Goal: Check status: Check status

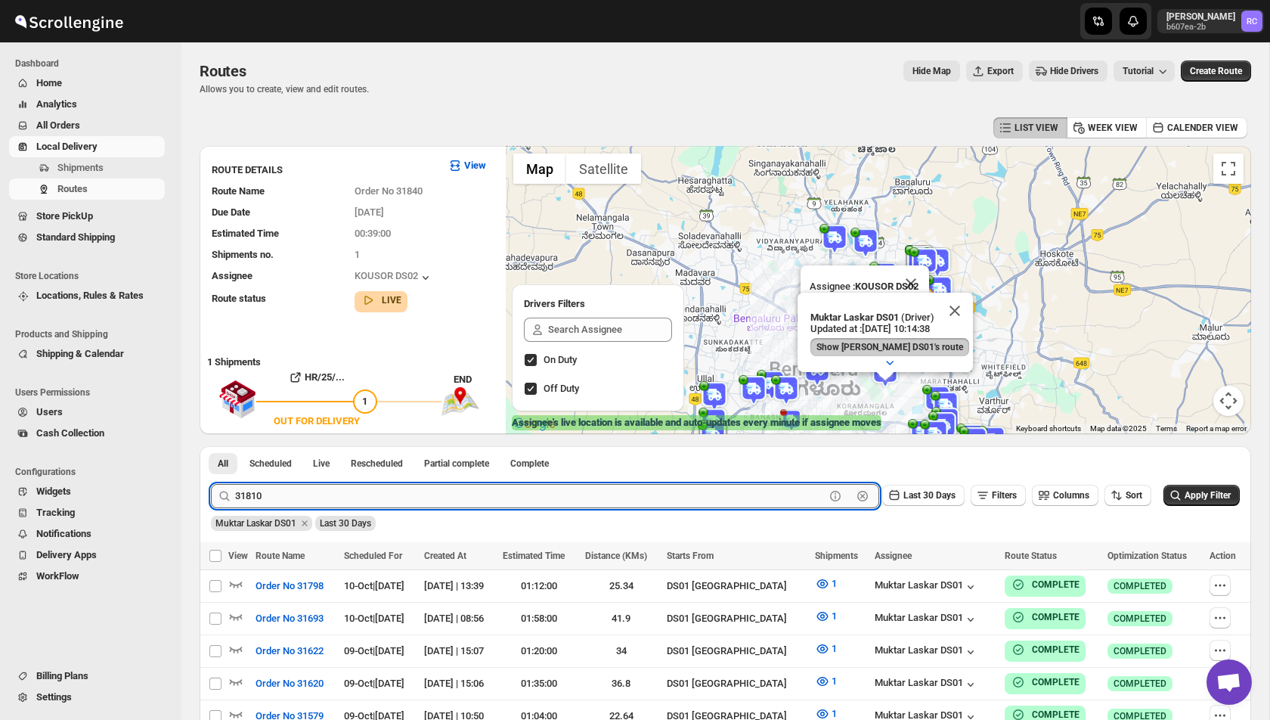
click at [276, 487] on input "31810" at bounding box center [530, 496] width 590 height 24
paste input "83"
type input "31883"
click at [211, 446] on button "Submit" at bounding box center [232, 454] width 43 height 16
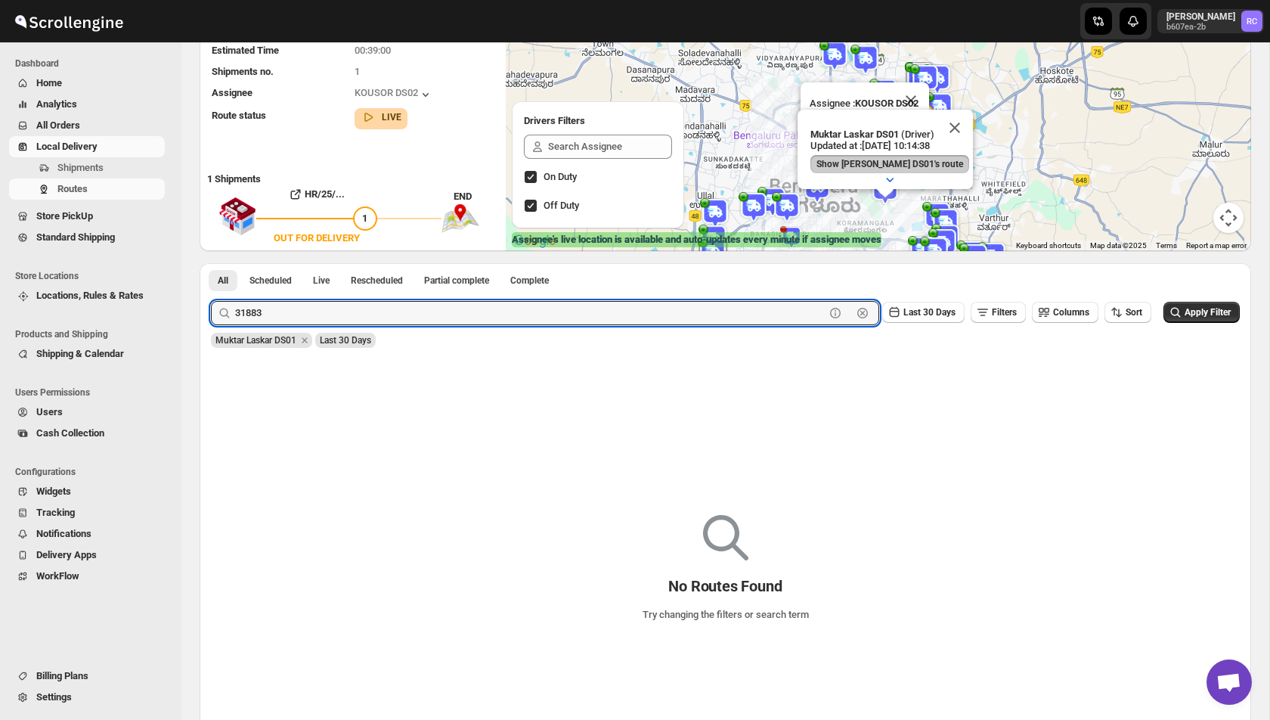
scroll to position [186, 0]
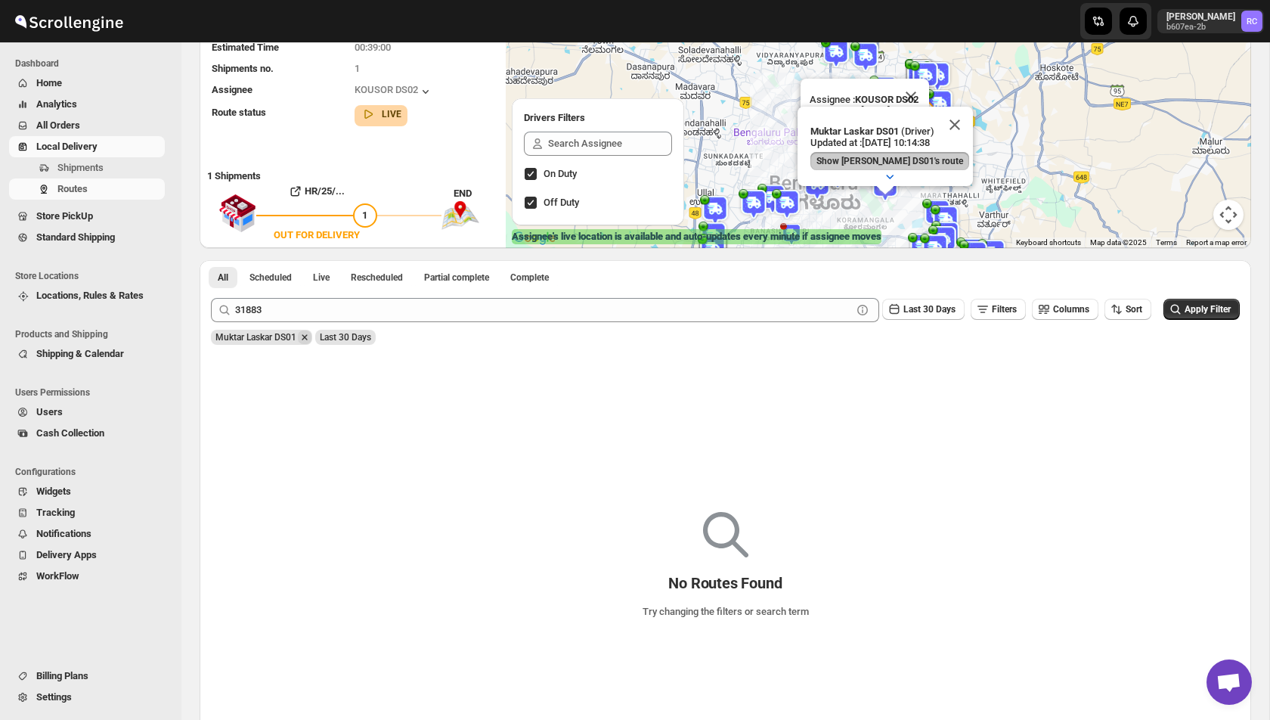
click at [310, 335] on icon "Remove Muktar Laskar DS01" at bounding box center [305, 337] width 14 height 14
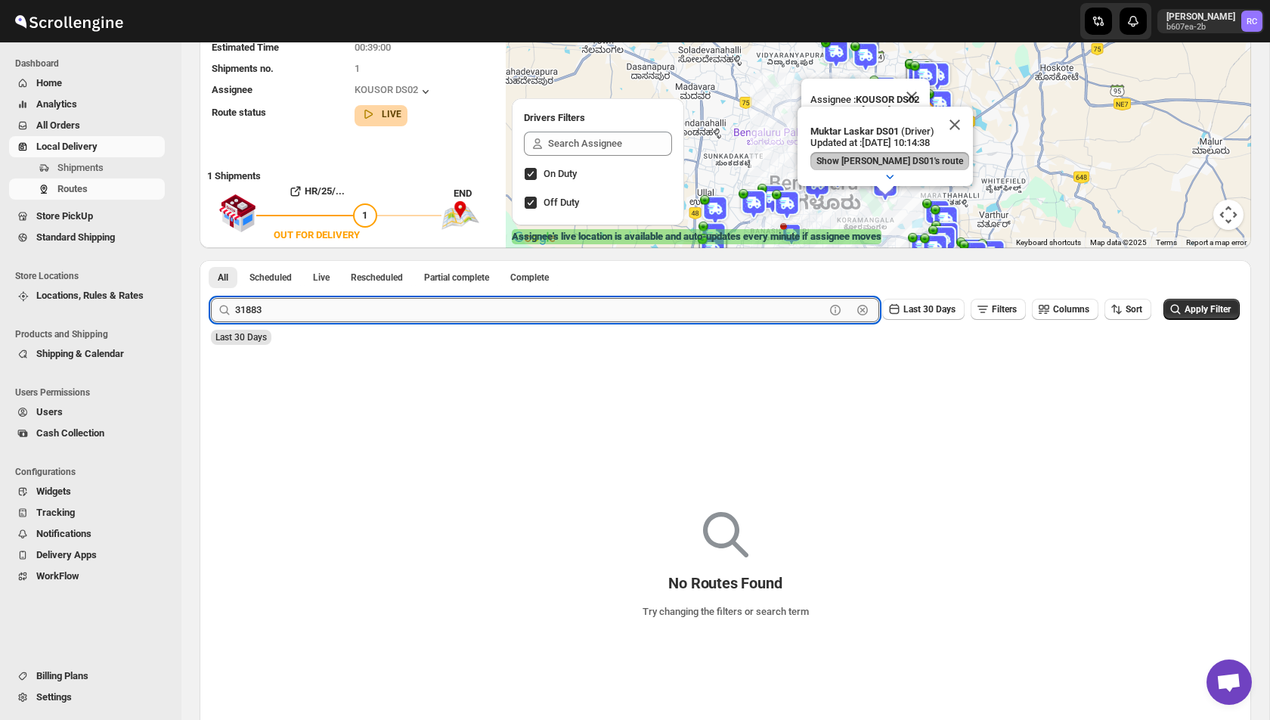
click at [291, 311] on input "31883" at bounding box center [530, 310] width 590 height 24
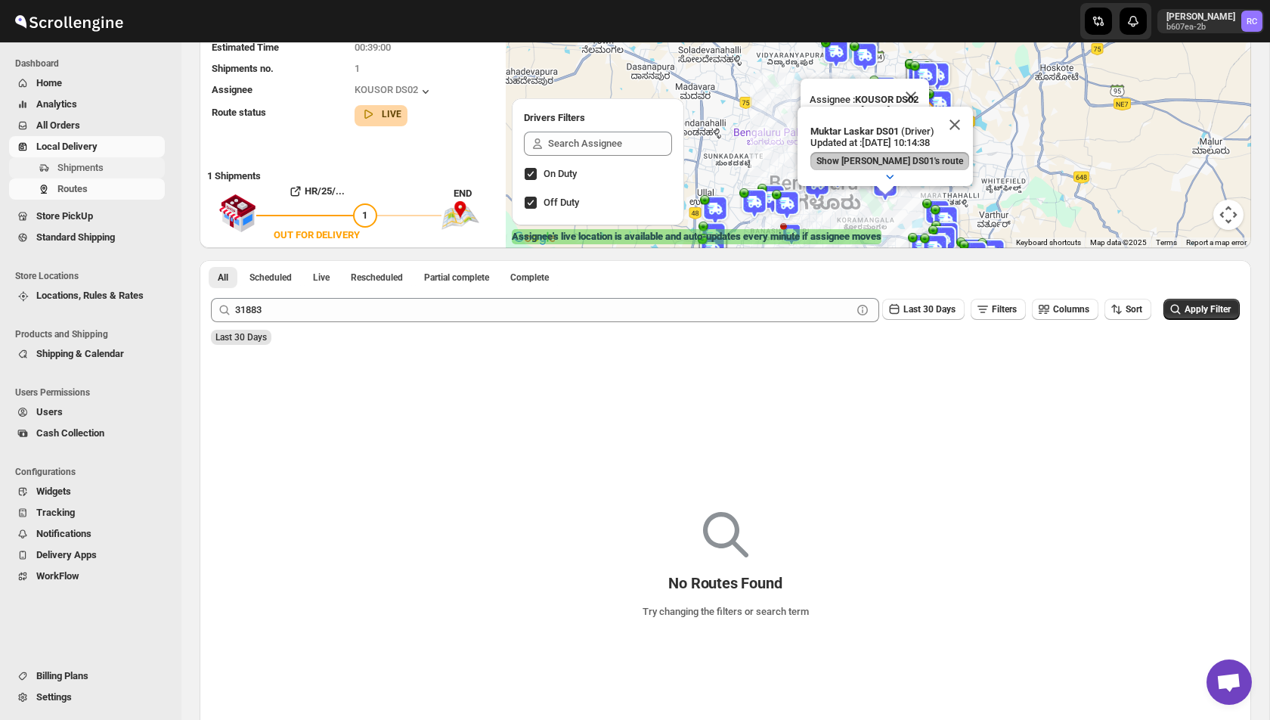
click at [103, 165] on span "Shipments" at bounding box center [80, 167] width 46 height 11
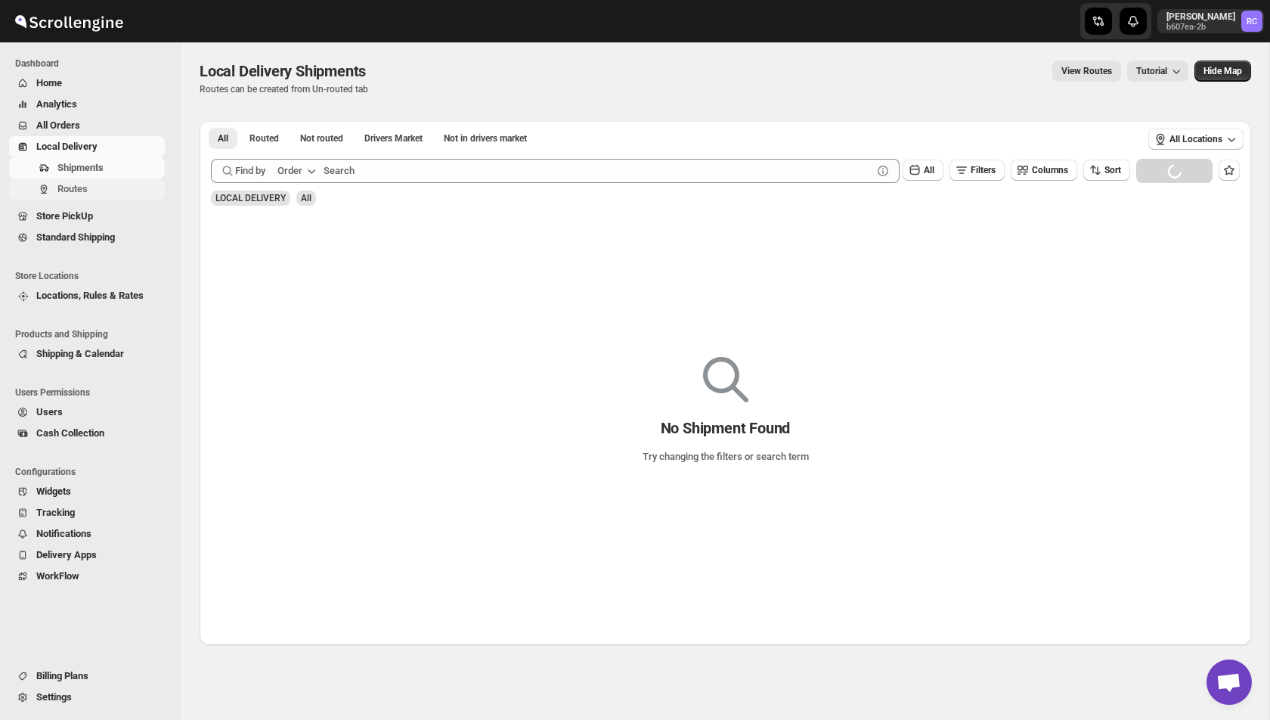
click at [85, 194] on span "Routes" at bounding box center [72, 188] width 30 height 11
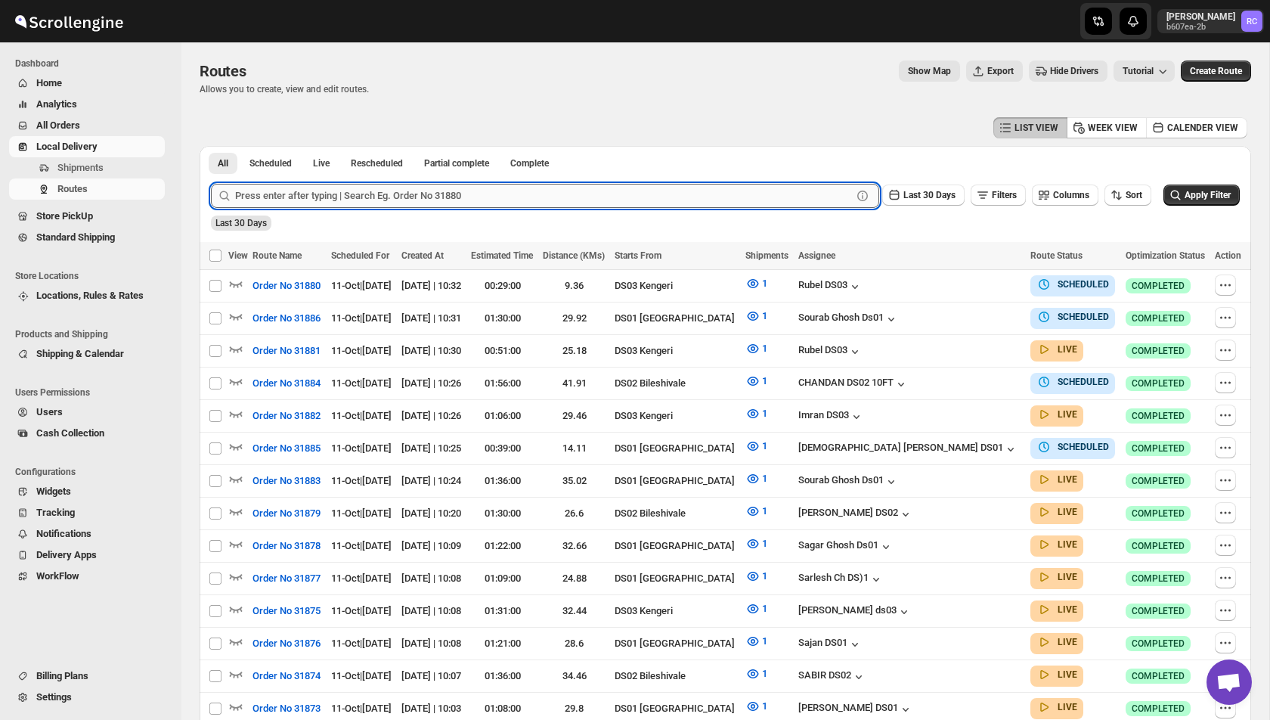
click at [393, 198] on input "text" at bounding box center [543, 196] width 617 height 24
paste input "31883"
type input "31883"
click at [211, 146] on button "Submit" at bounding box center [232, 154] width 43 height 16
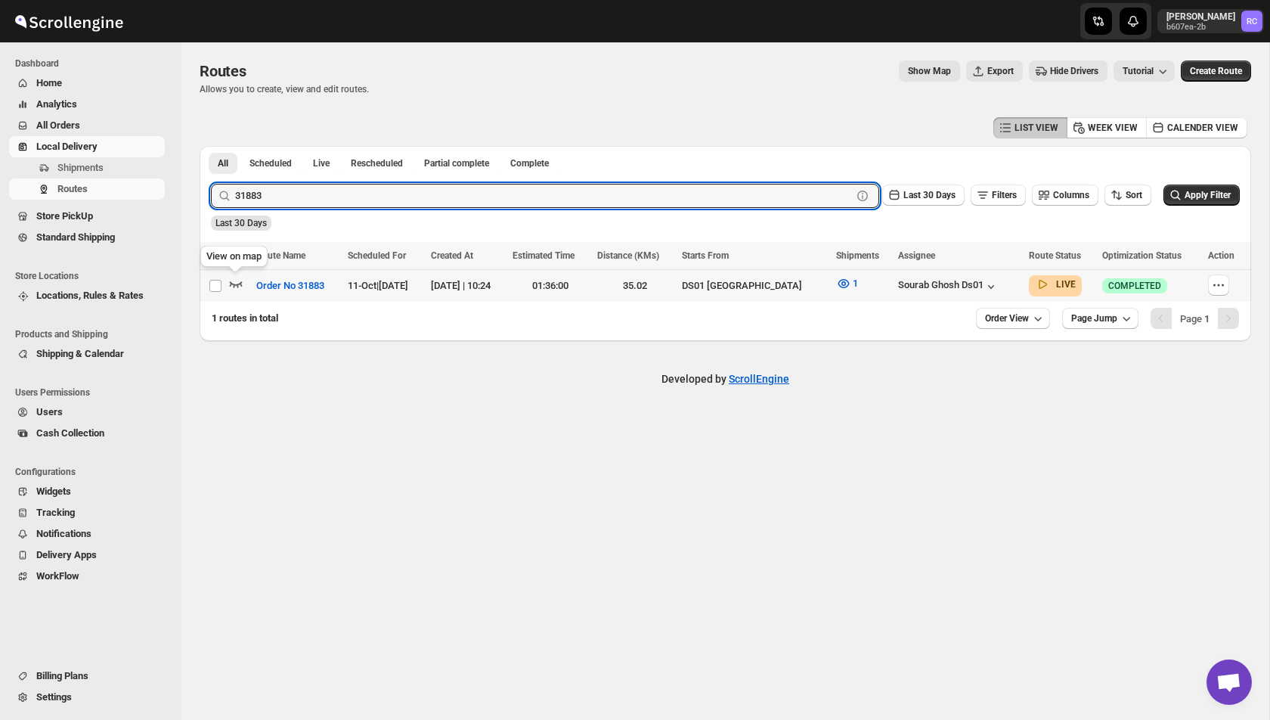
click at [237, 283] on icon "button" at bounding box center [235, 283] width 15 height 15
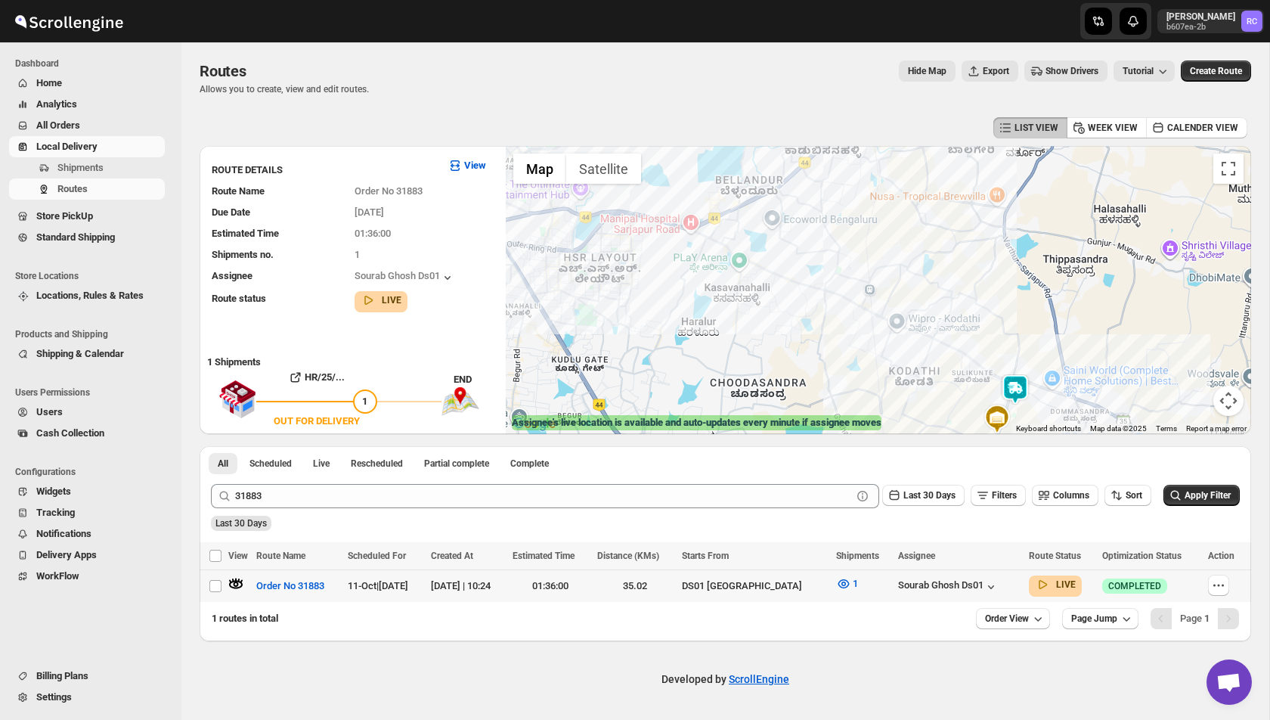
drag, startPoint x: 989, startPoint y: 282, endPoint x: 1019, endPoint y: 327, distance: 54.5
click at [1019, 327] on div at bounding box center [878, 290] width 745 height 288
click at [859, 189] on div at bounding box center [878, 290] width 745 height 288
